Goal: Task Accomplishment & Management: Manage account settings

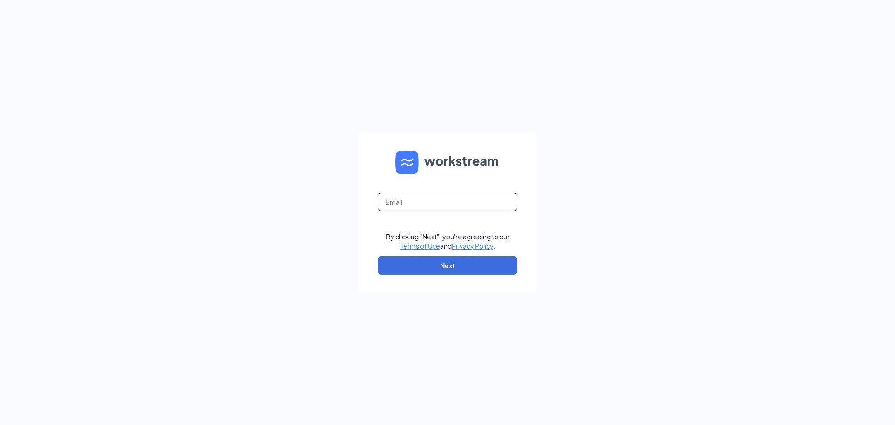
click at [394, 205] on input "text" at bounding box center [448, 202] width 140 height 19
type input "[EMAIL_ADDRESS][DOMAIN_NAME]"
click at [455, 261] on button "Next" at bounding box center [448, 265] width 140 height 19
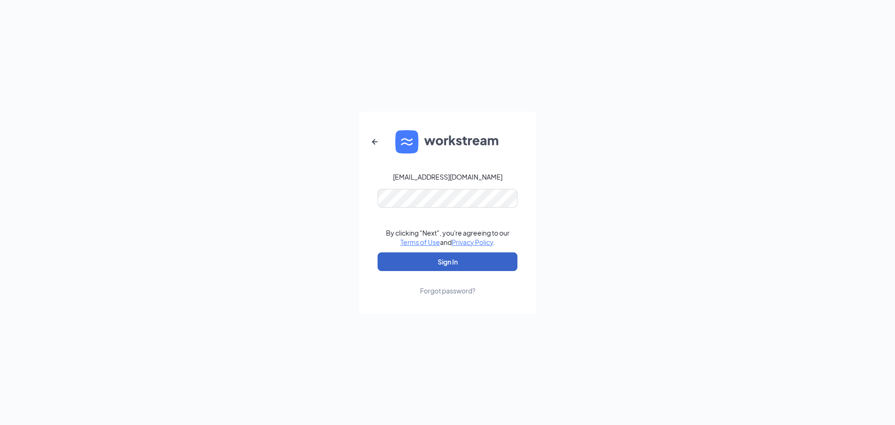
click at [443, 262] on button "Sign In" at bounding box center [448, 261] width 140 height 19
